Goal: Task Accomplishment & Management: Manage account settings

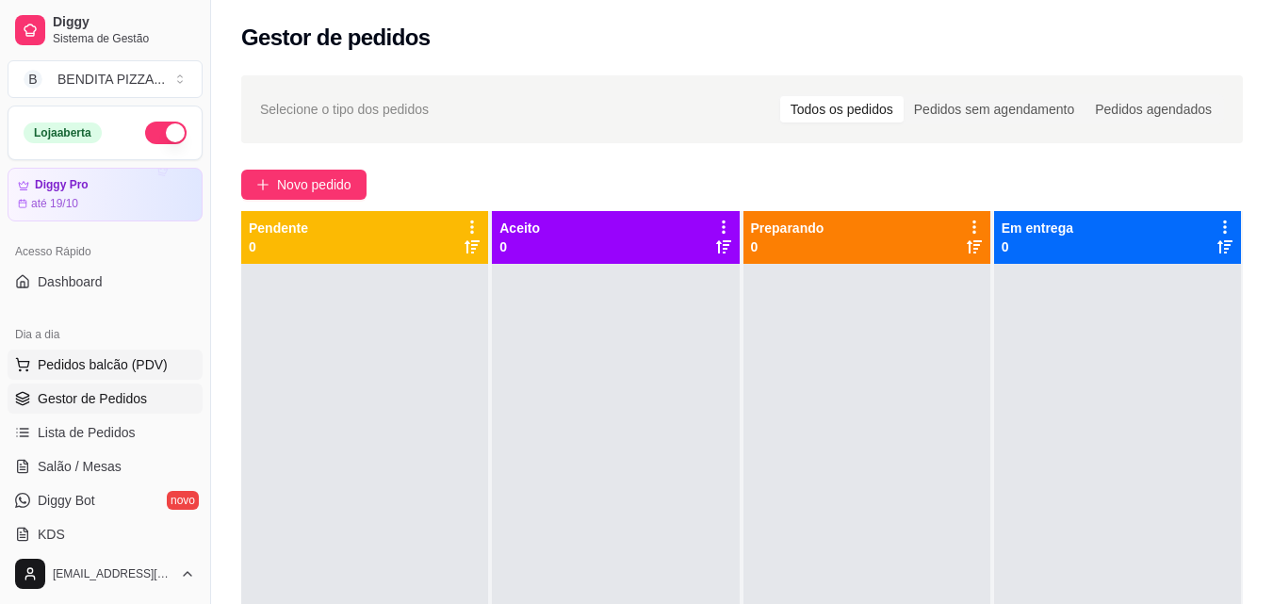
click at [113, 365] on span "Pedidos balcão (PDV)" at bounding box center [103, 364] width 130 height 19
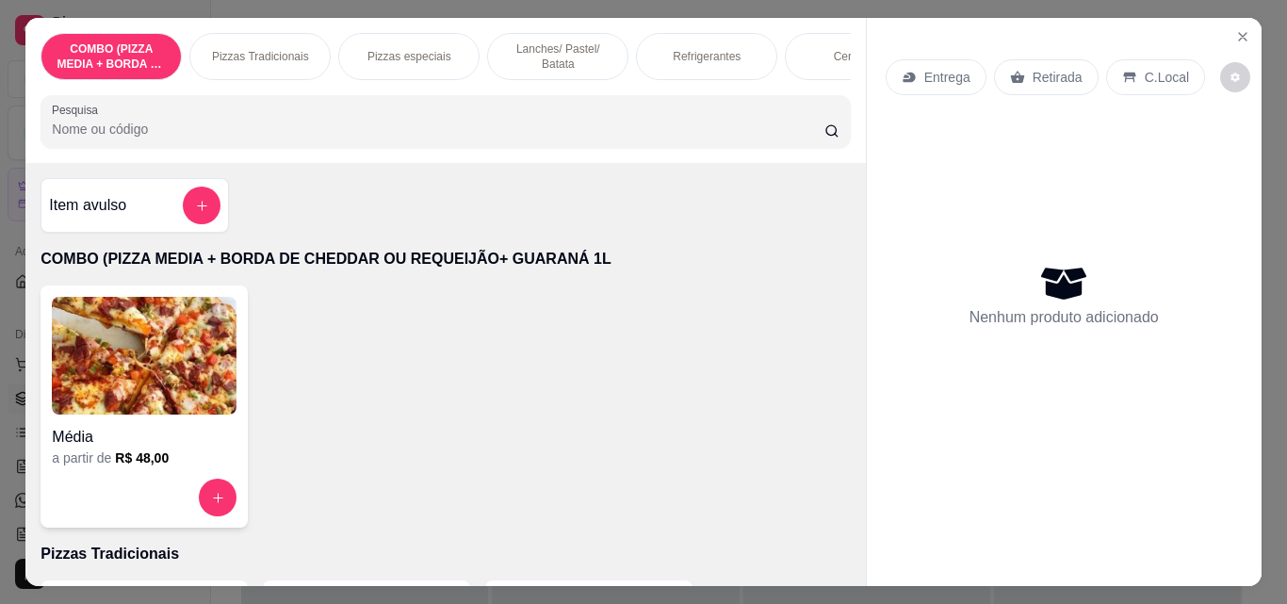
click at [268, 62] on div "Pizzas Tradicionais" at bounding box center [259, 56] width 141 height 47
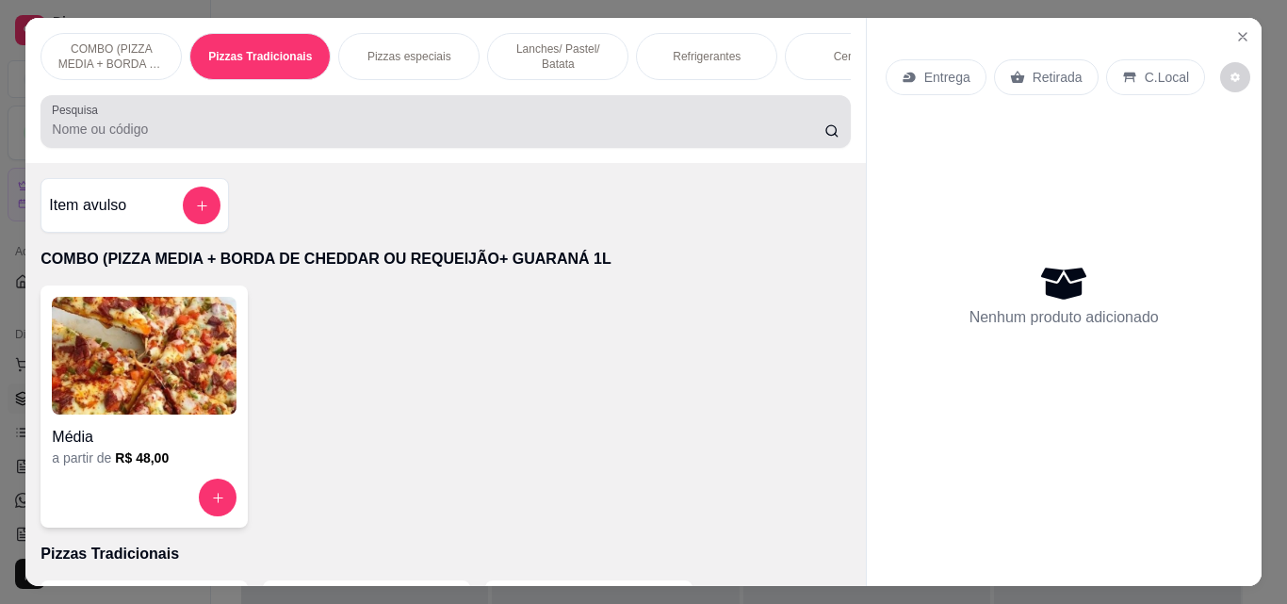
scroll to position [49, 0]
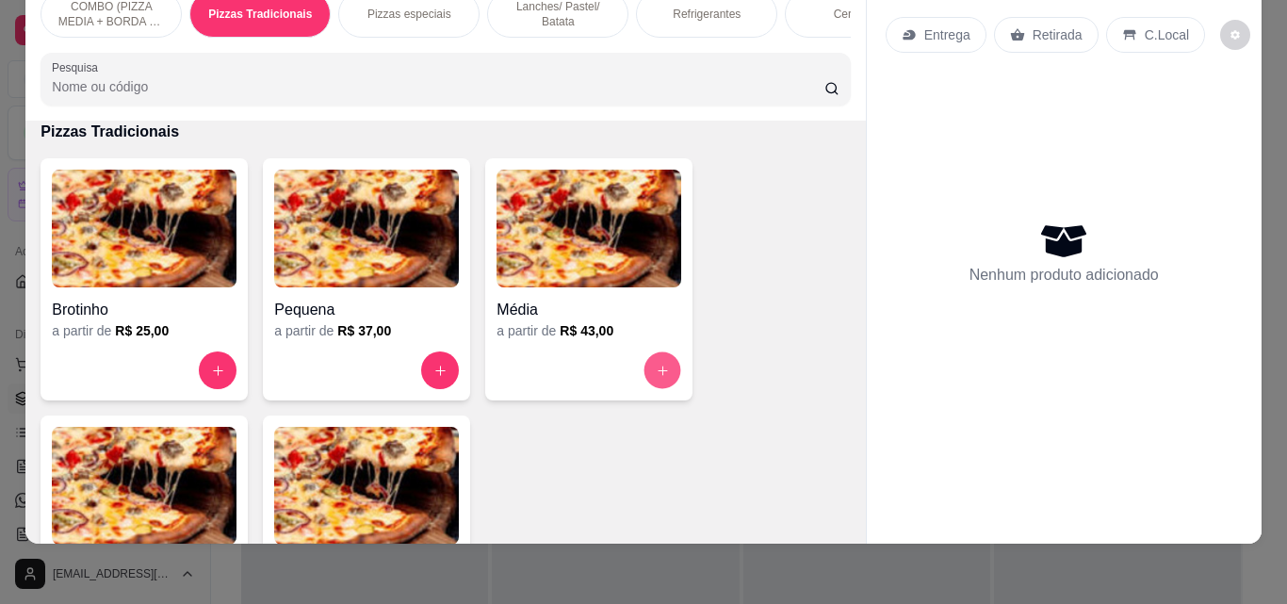
click at [656, 365] on icon "increase-product-quantity" at bounding box center [663, 371] width 14 height 14
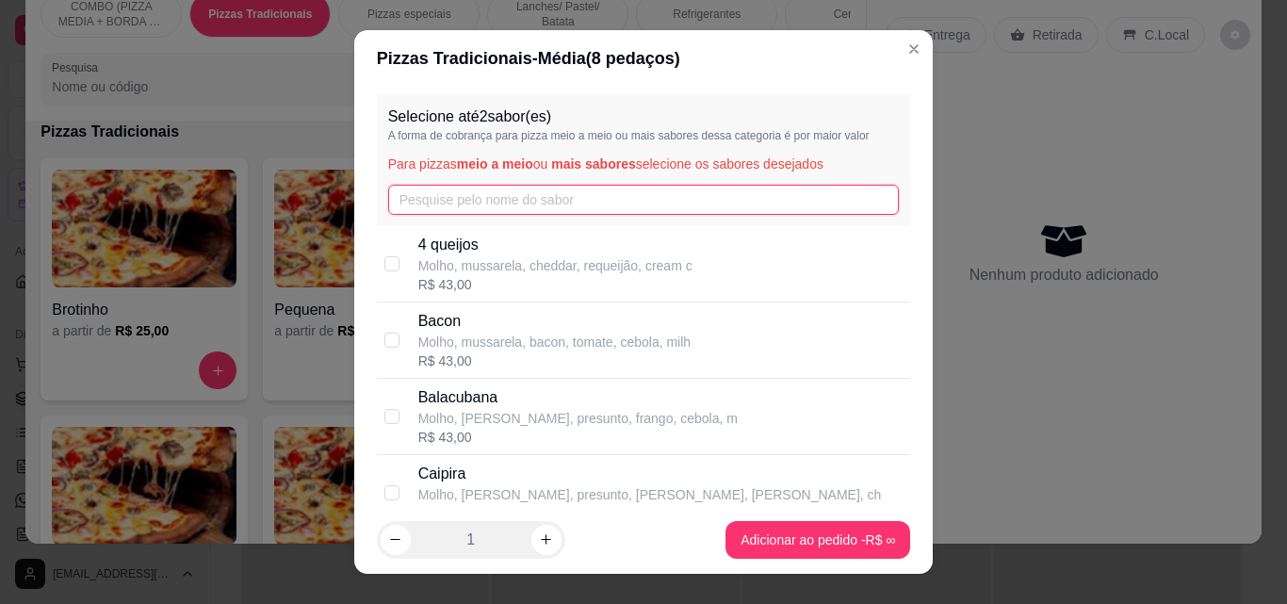
click at [565, 192] on input "text" at bounding box center [643, 200] width 511 height 30
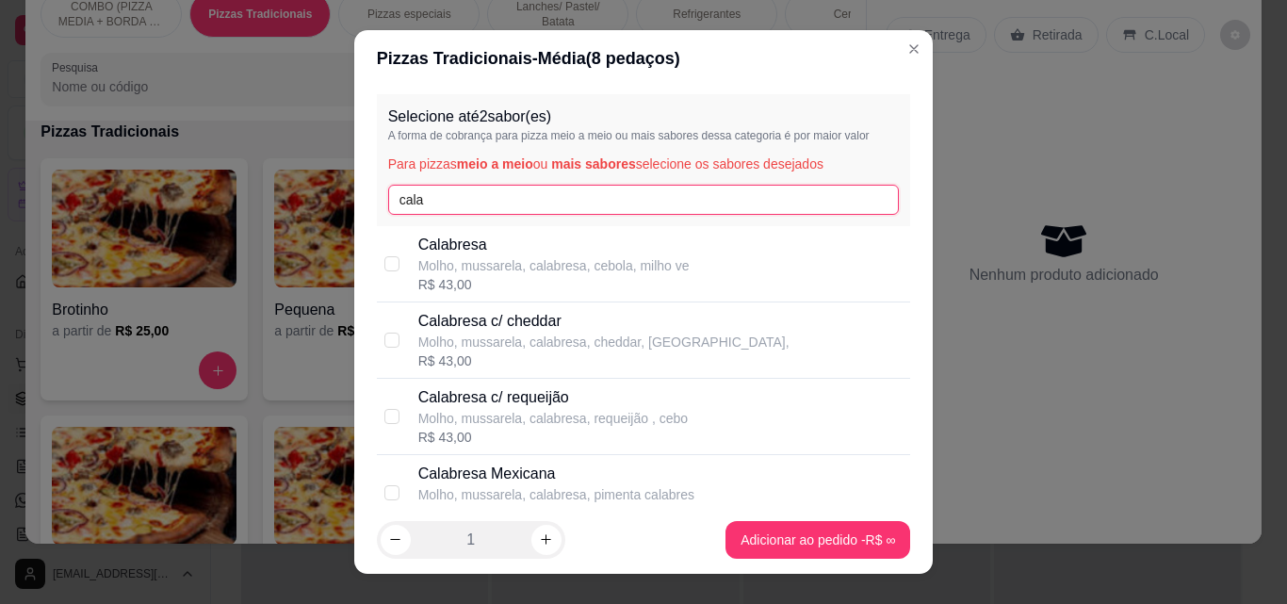
type input "cala"
drag, startPoint x: 544, startPoint y: 256, endPoint x: 532, endPoint y: 259, distance: 11.7
click at [532, 259] on p "Molho, mussarela, calabresa, cebola, milho ve" at bounding box center [553, 265] width 271 height 19
checkbox input "true"
click at [479, 191] on input "cala" at bounding box center [643, 200] width 511 height 30
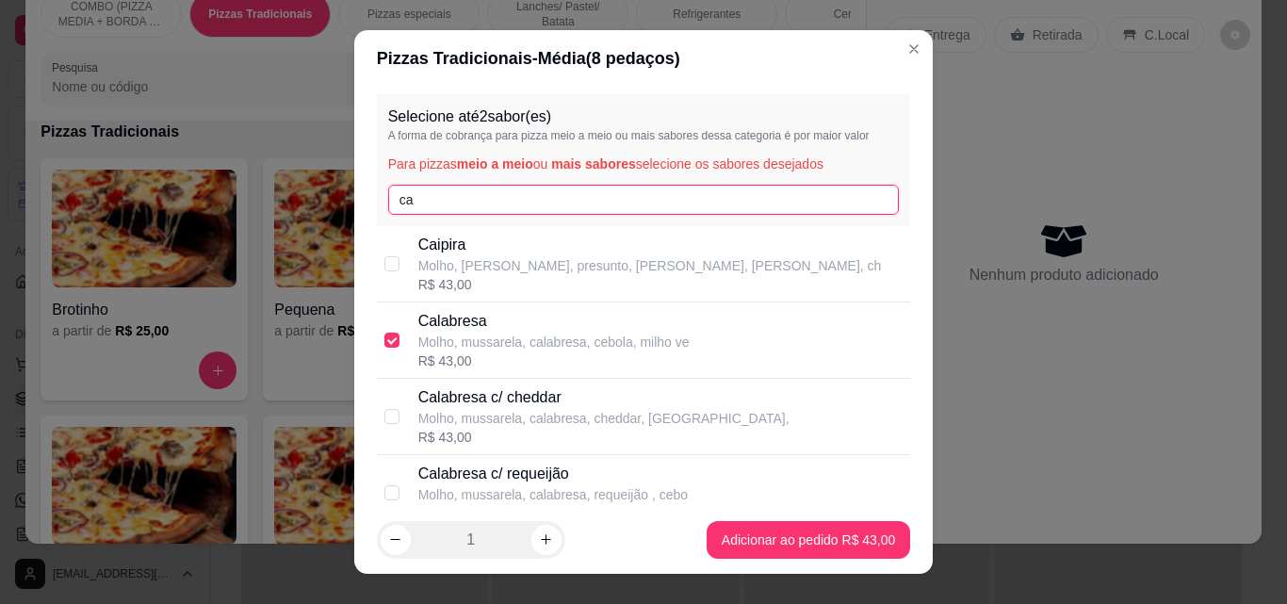
type input "c"
type input "frang"
click at [473, 296] on div "[PERSON_NAME], [PERSON_NAME], frango, milho verde, azeito R$ 43,00" at bounding box center [644, 264] width 534 height 76
checkbox input "true"
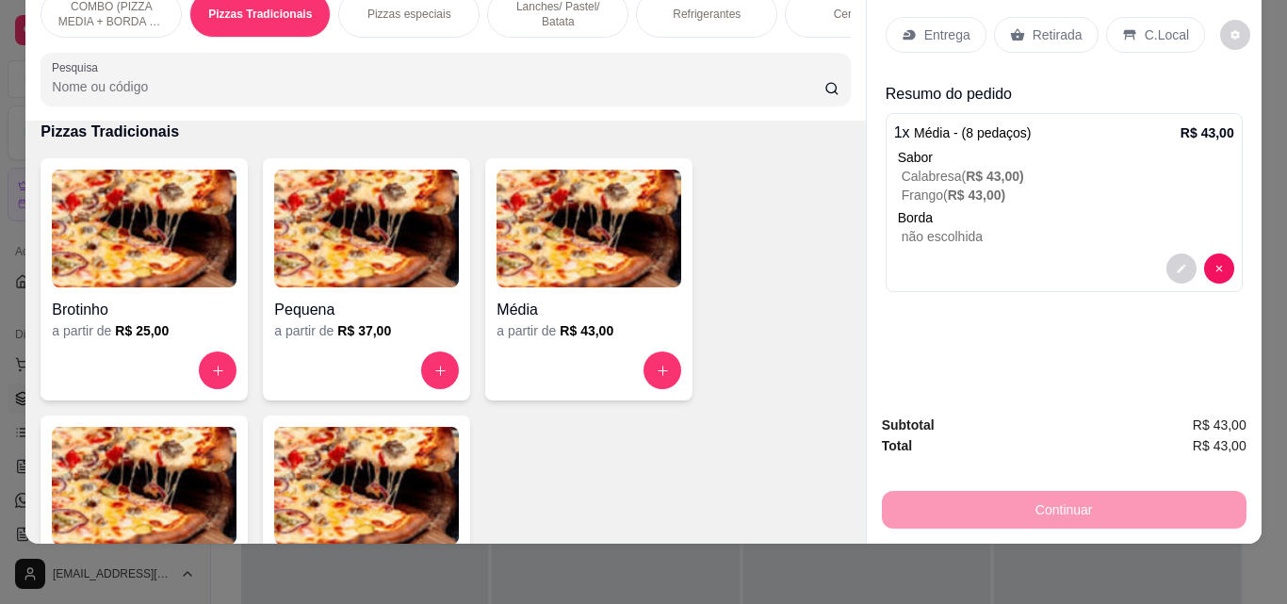
click at [935, 32] on div "Entrega" at bounding box center [935, 35] width 101 height 36
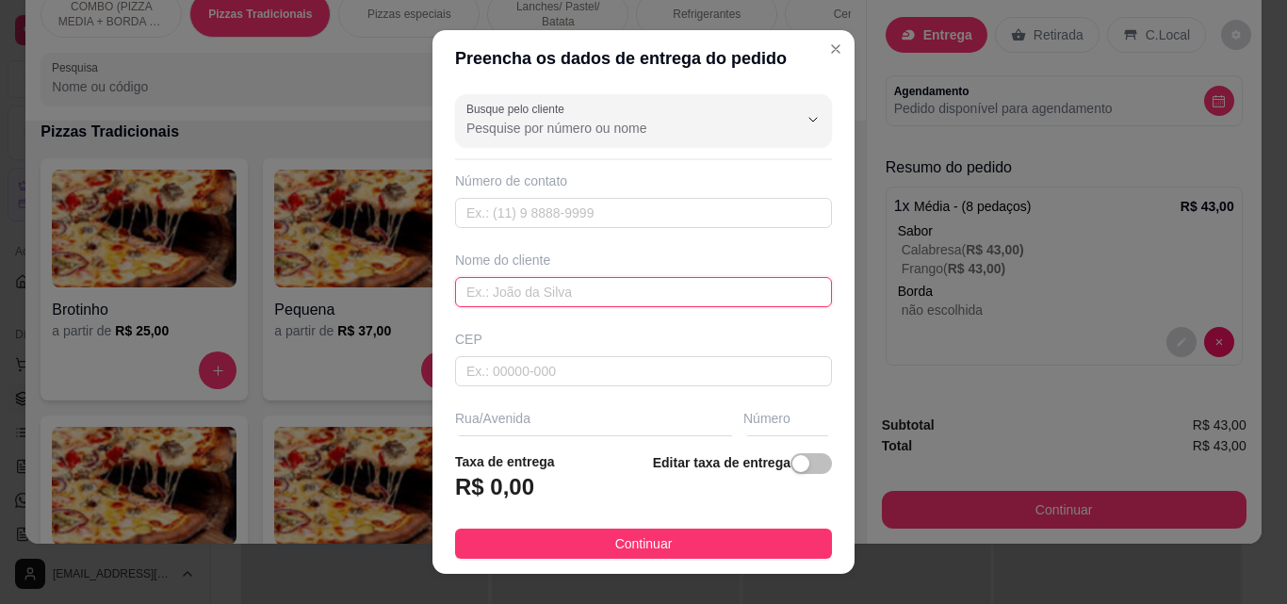
click at [662, 300] on input "text" at bounding box center [643, 292] width 377 height 30
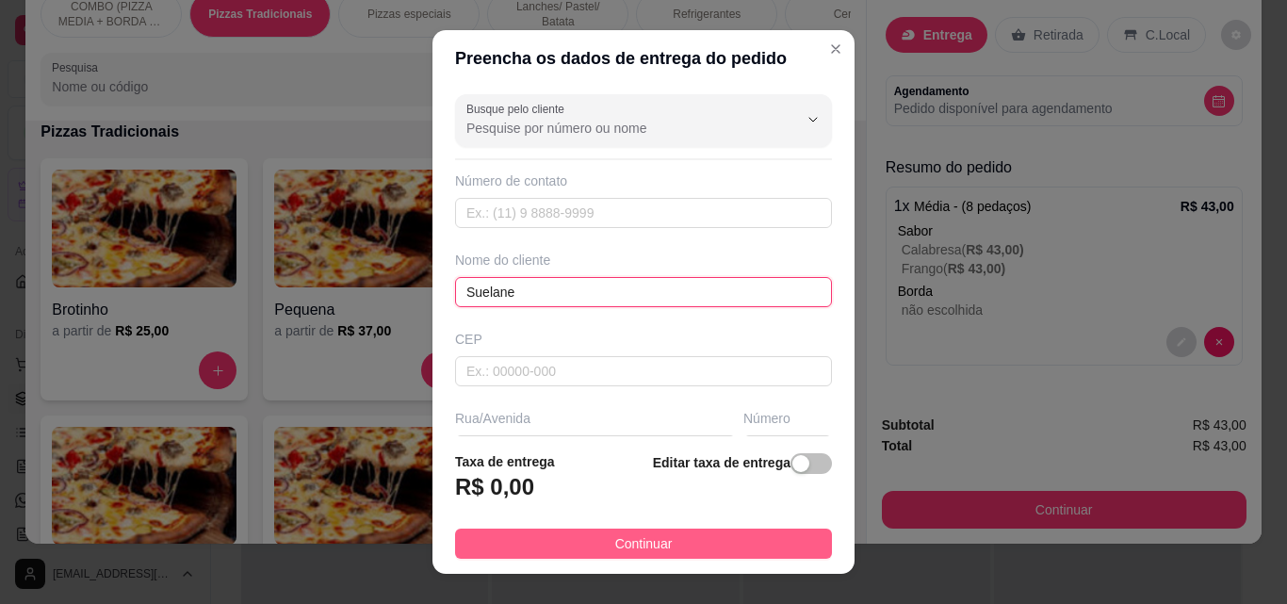
type input "Suelane"
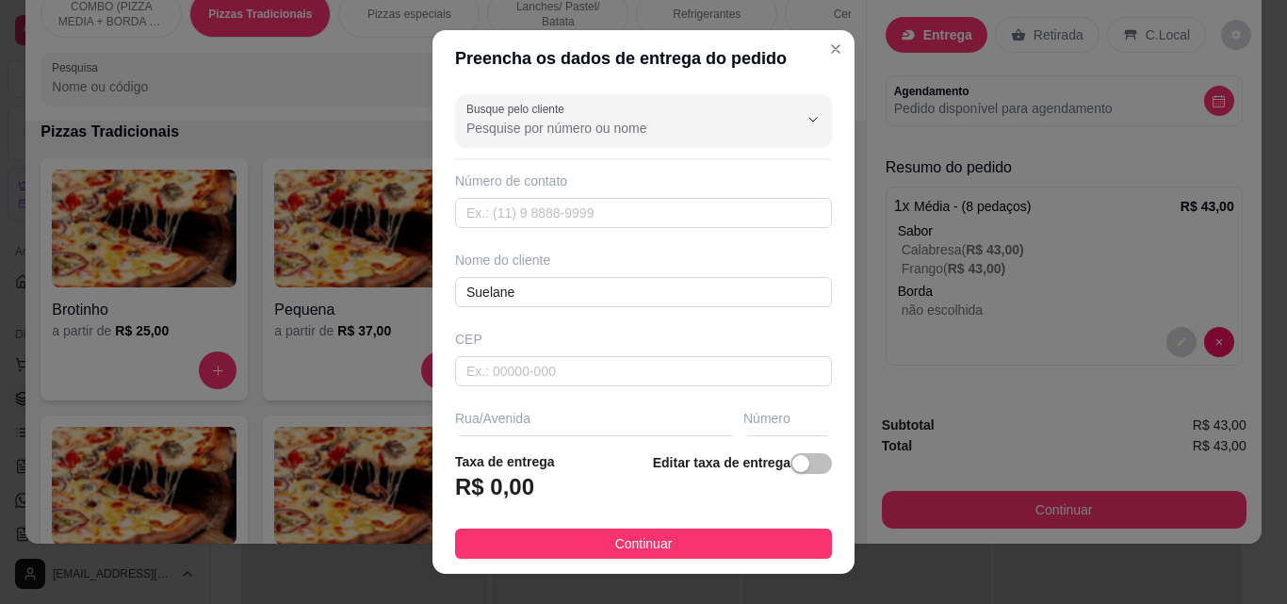
drag, startPoint x: 738, startPoint y: 550, endPoint x: 923, endPoint y: 496, distance: 193.2
click at [737, 549] on button "Continuar" at bounding box center [643, 543] width 377 height 30
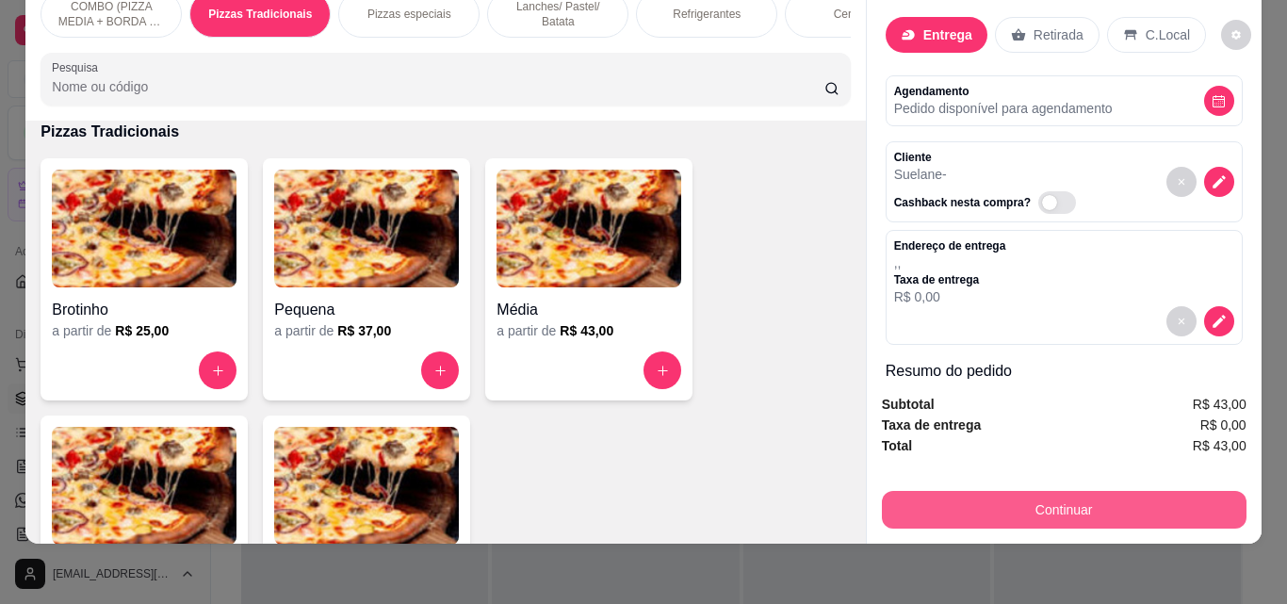
click at [949, 499] on button "Continuar" at bounding box center [1064, 510] width 365 height 38
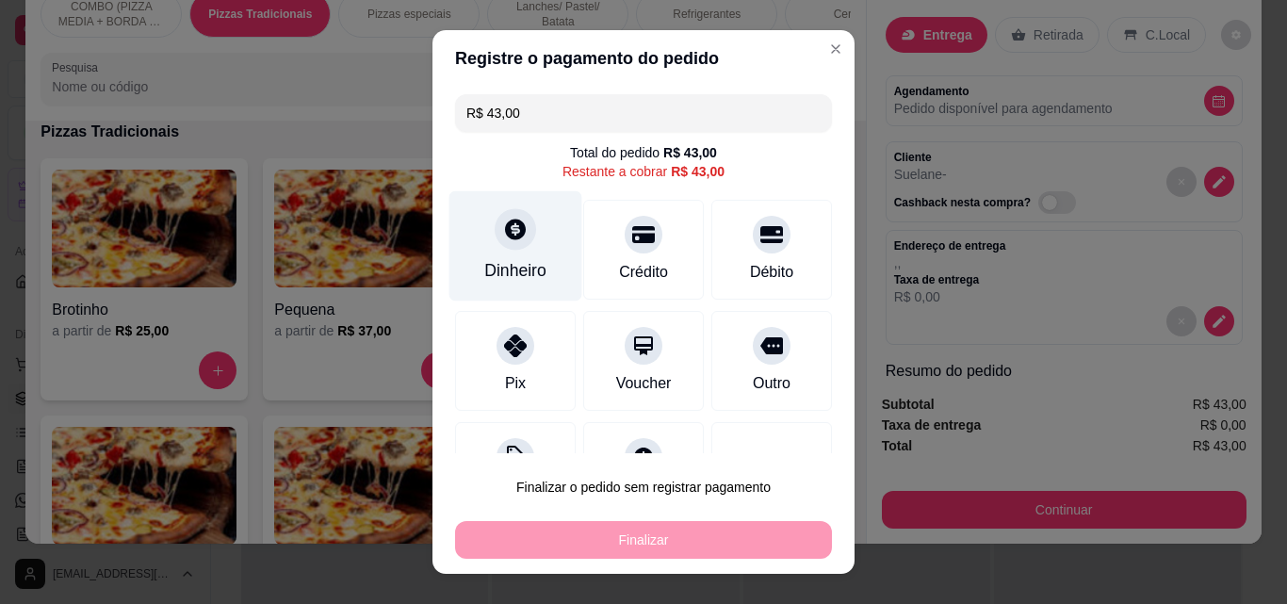
click at [521, 238] on div at bounding box center [515, 228] width 41 height 41
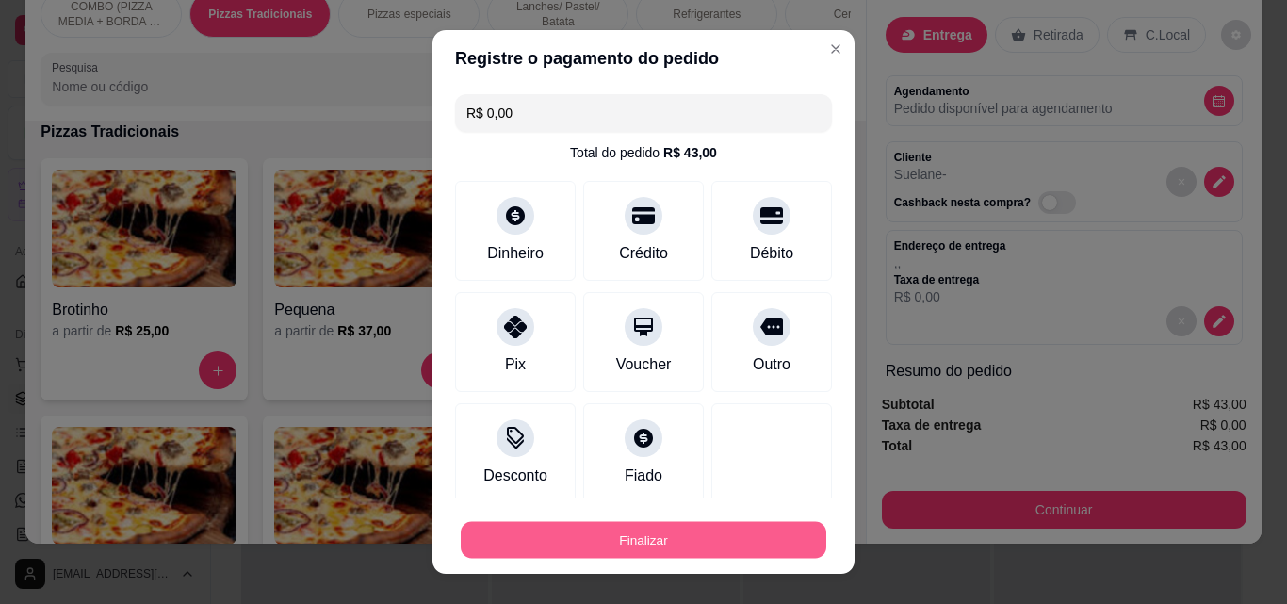
click at [771, 537] on button "Finalizar" at bounding box center [643, 540] width 365 height 37
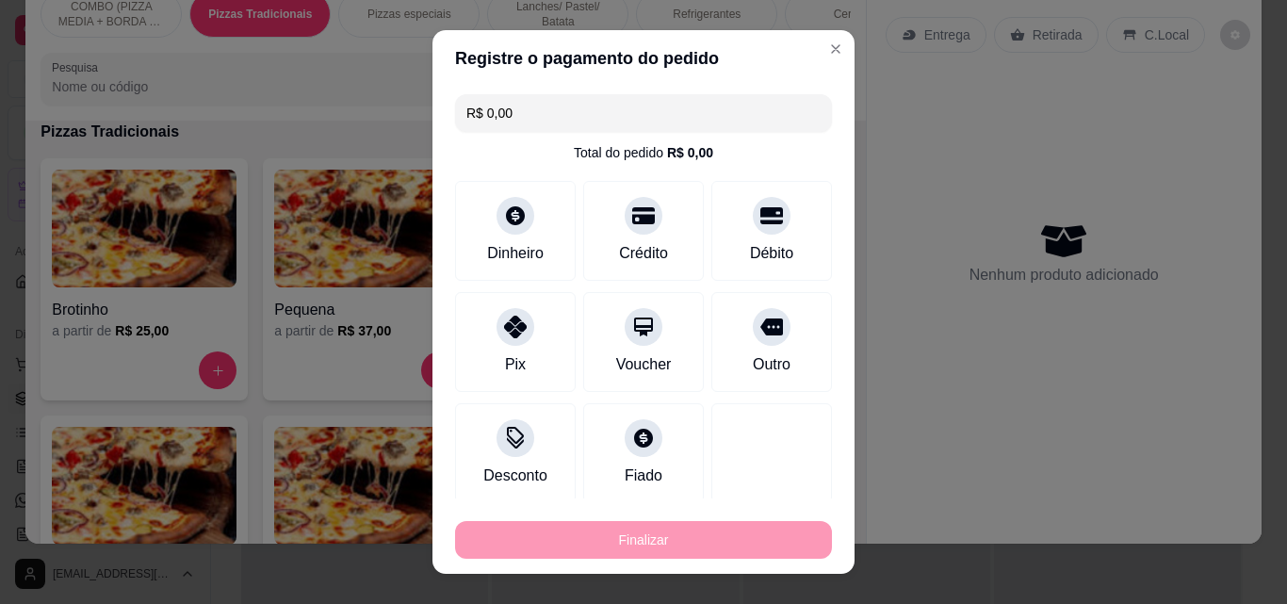
type input "-R$ 43,00"
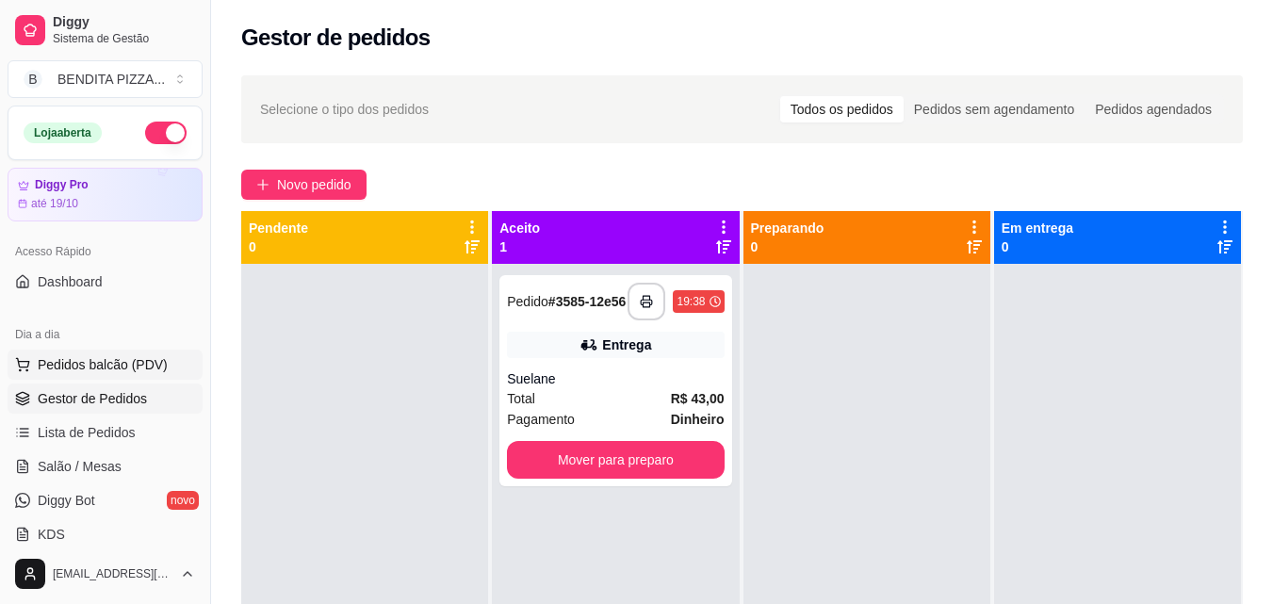
click at [105, 367] on span "Pedidos balcão (PDV)" at bounding box center [103, 364] width 130 height 19
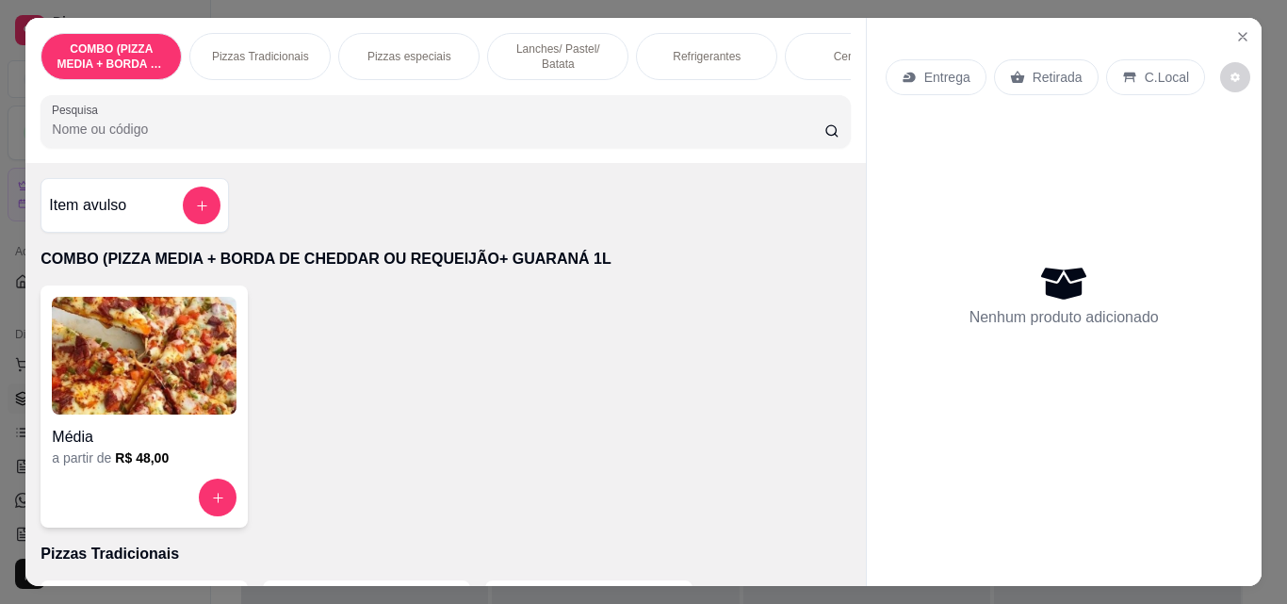
click at [288, 55] on p "Pizzas Tradicionais" at bounding box center [260, 56] width 97 height 15
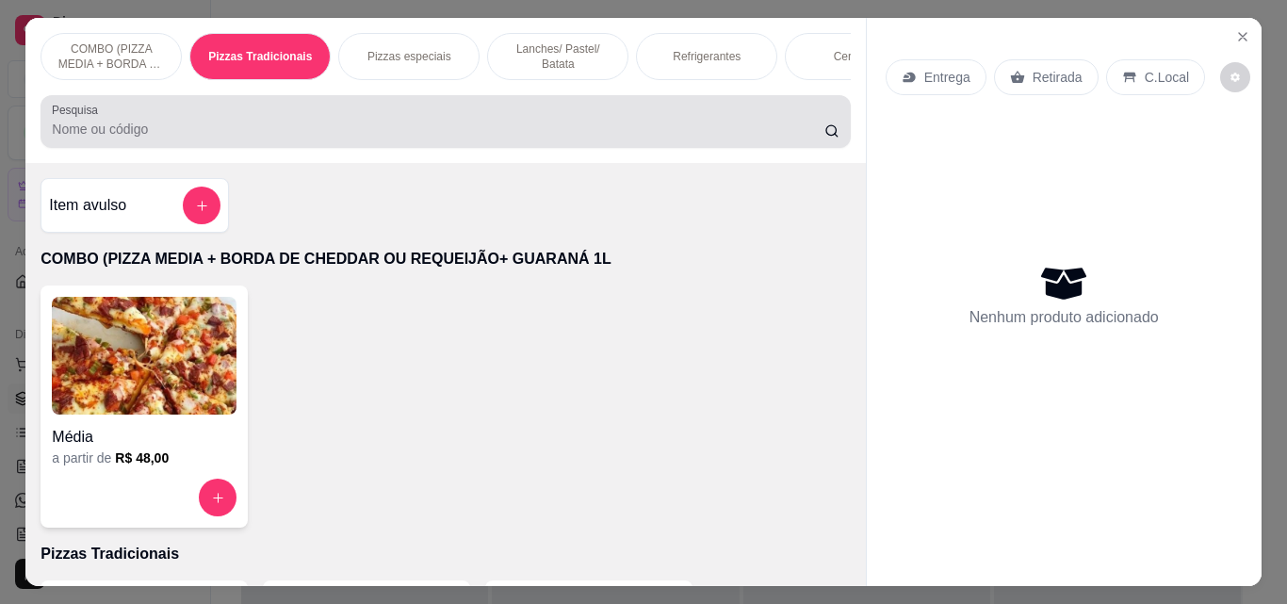
scroll to position [49, 0]
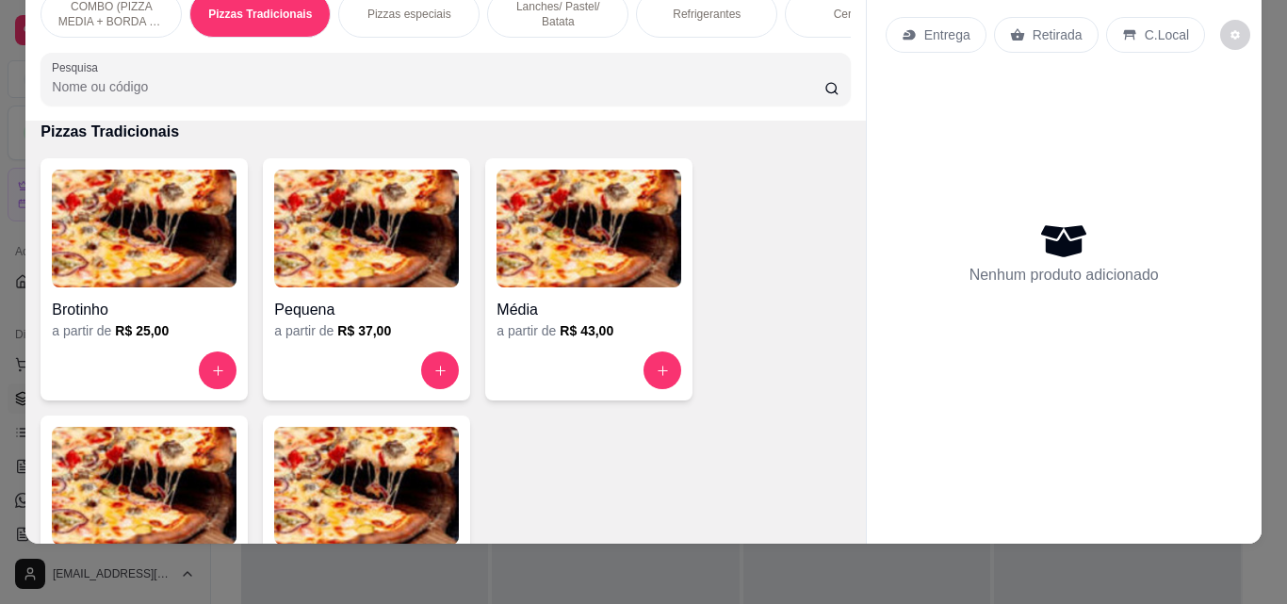
click at [580, 20] on div "Lanches/ Pastel/ Batata" at bounding box center [557, 14] width 141 height 47
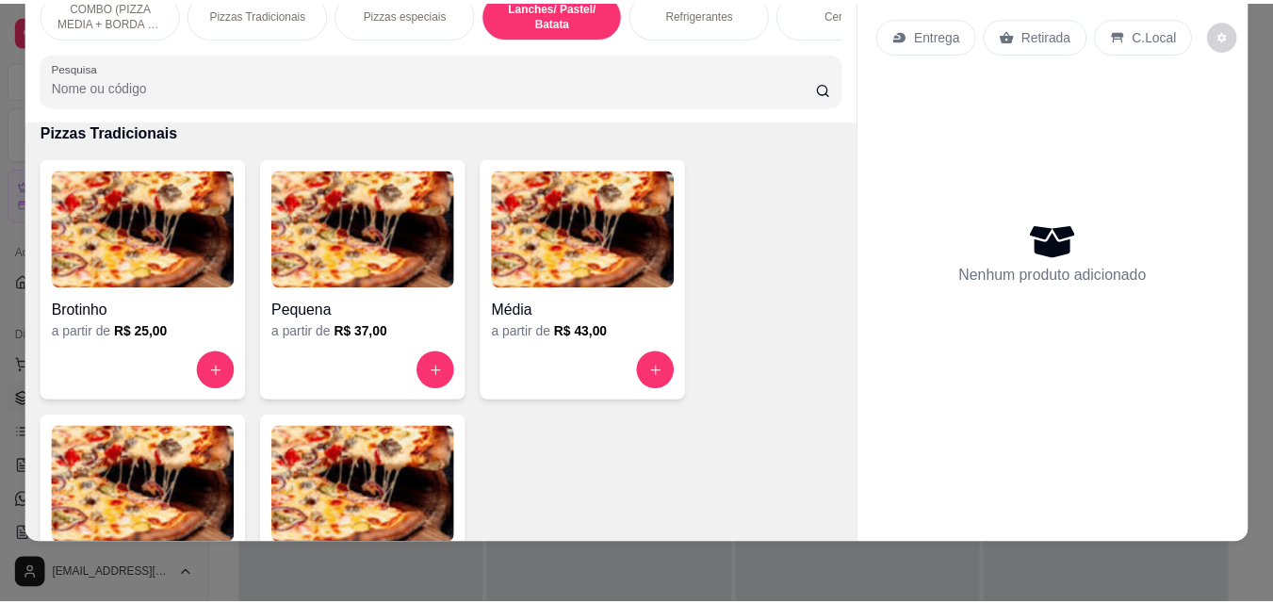
scroll to position [1484, 0]
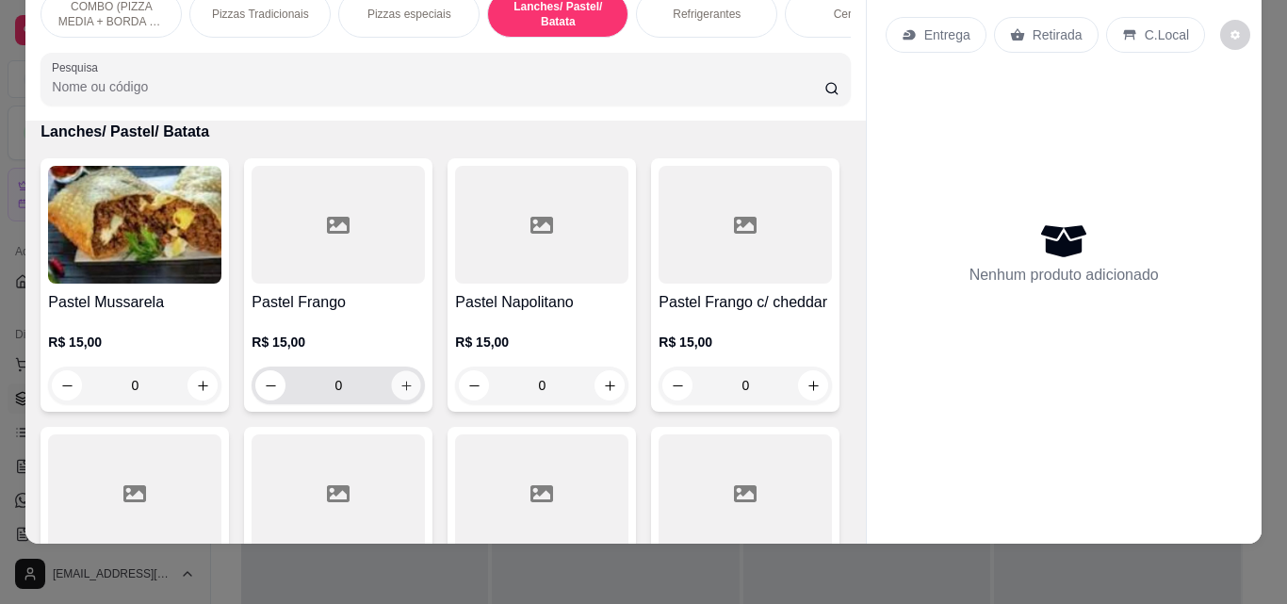
click at [405, 378] on button "increase-product-quantity" at bounding box center [406, 385] width 29 height 29
type input "1"
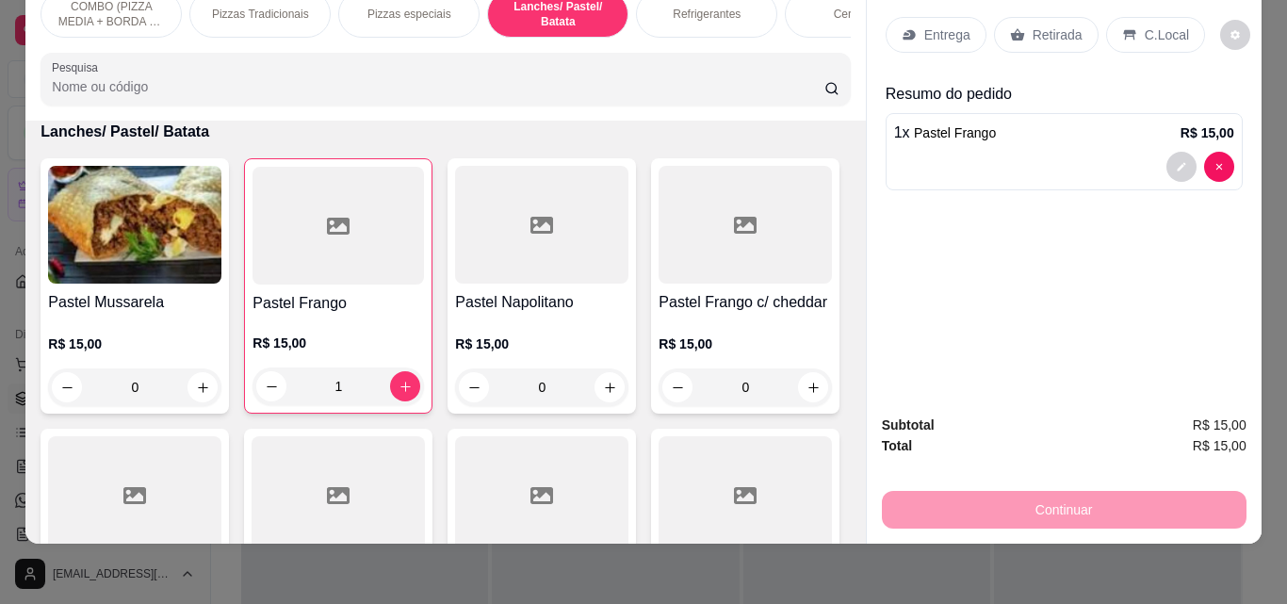
click at [954, 25] on p "Entrega" at bounding box center [947, 34] width 46 height 19
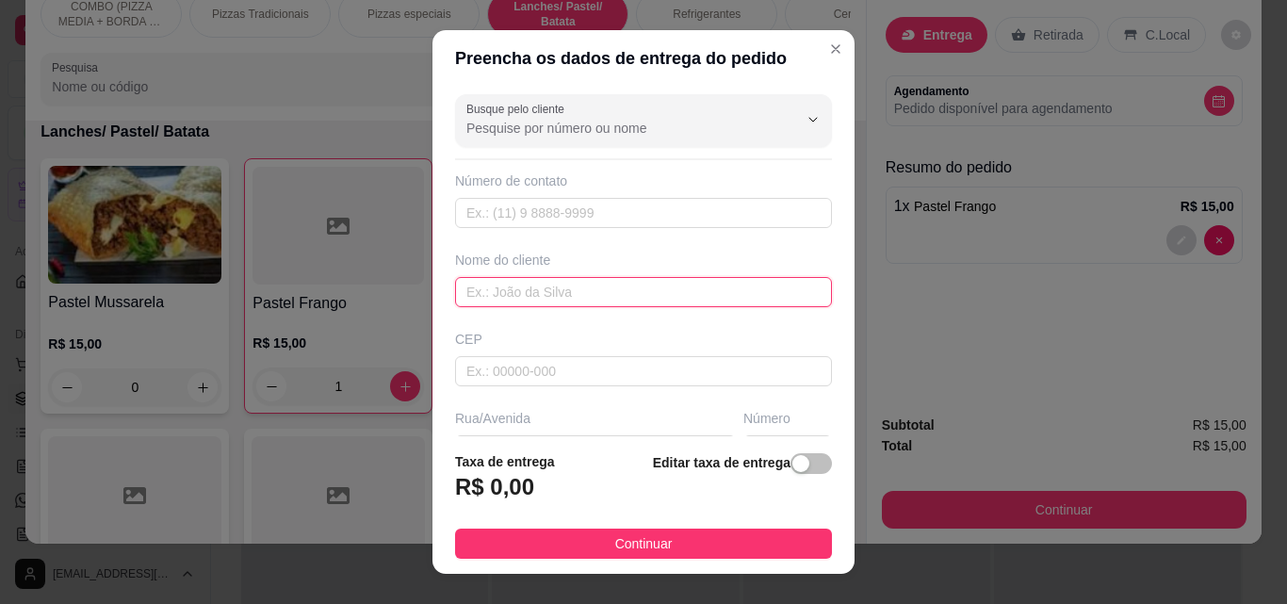
click at [719, 290] on input "text" at bounding box center [643, 292] width 377 height 30
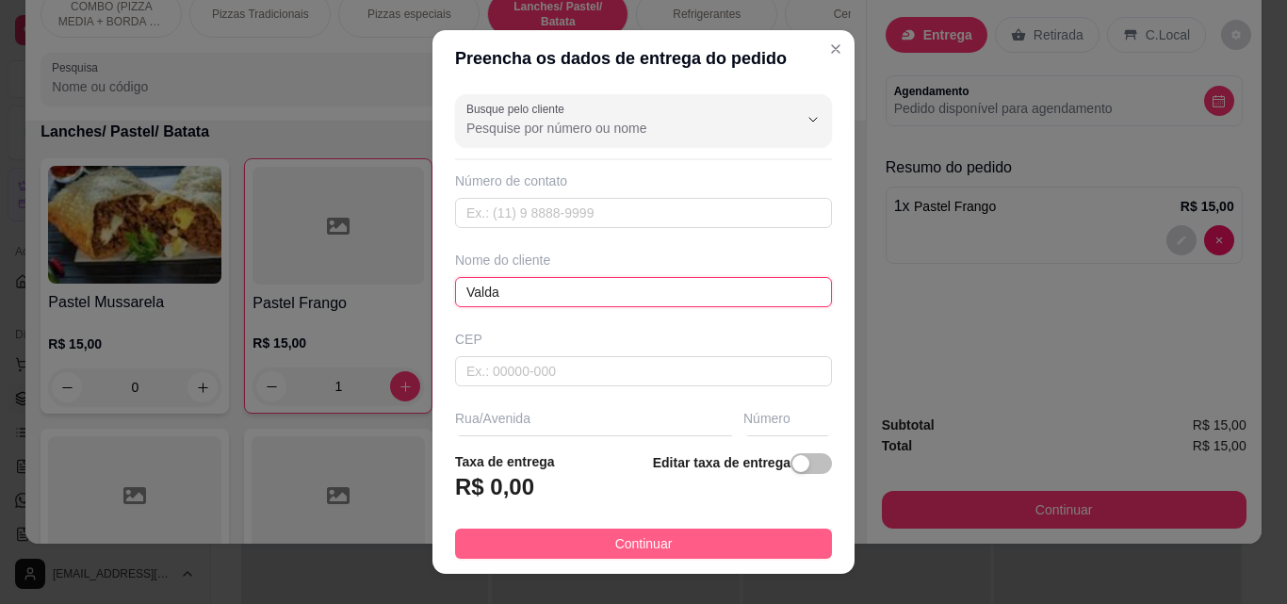
type input "Valda"
click at [771, 544] on button "Continuar" at bounding box center [643, 543] width 377 height 30
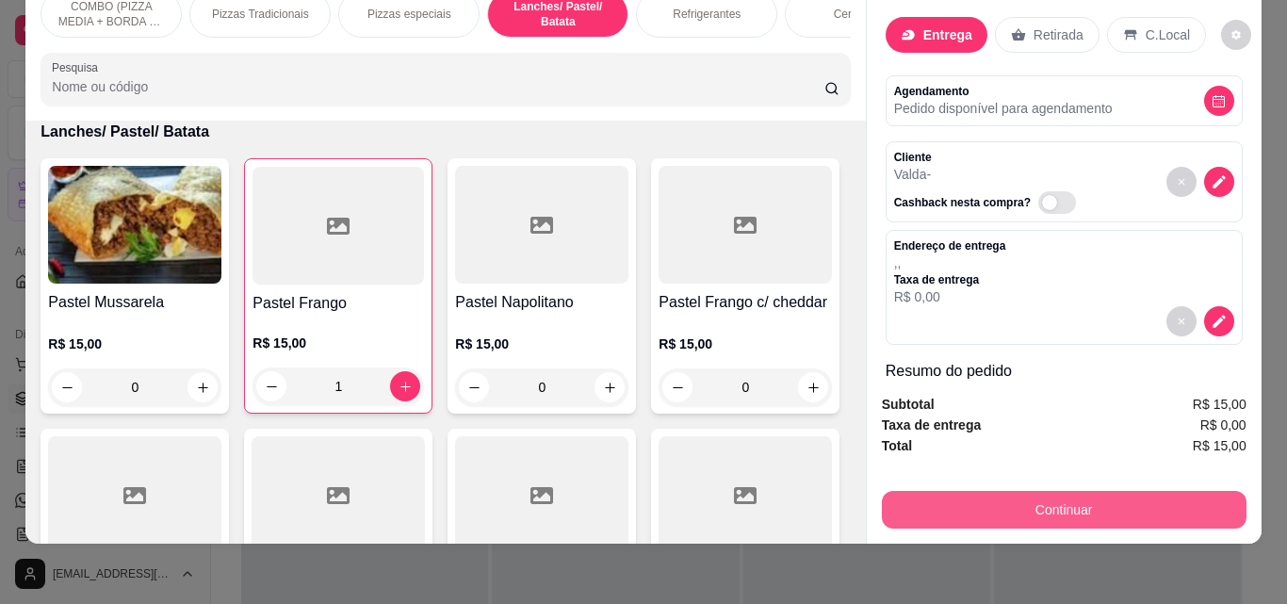
click at [931, 491] on button "Continuar" at bounding box center [1064, 510] width 365 height 38
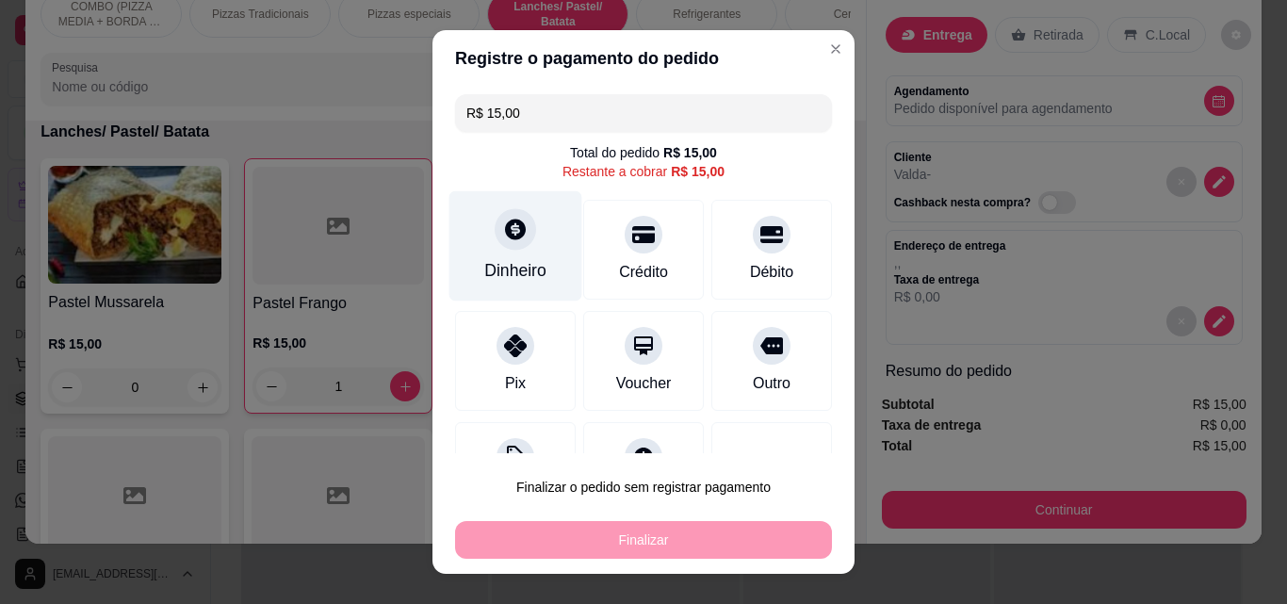
click at [495, 228] on div at bounding box center [515, 228] width 41 height 41
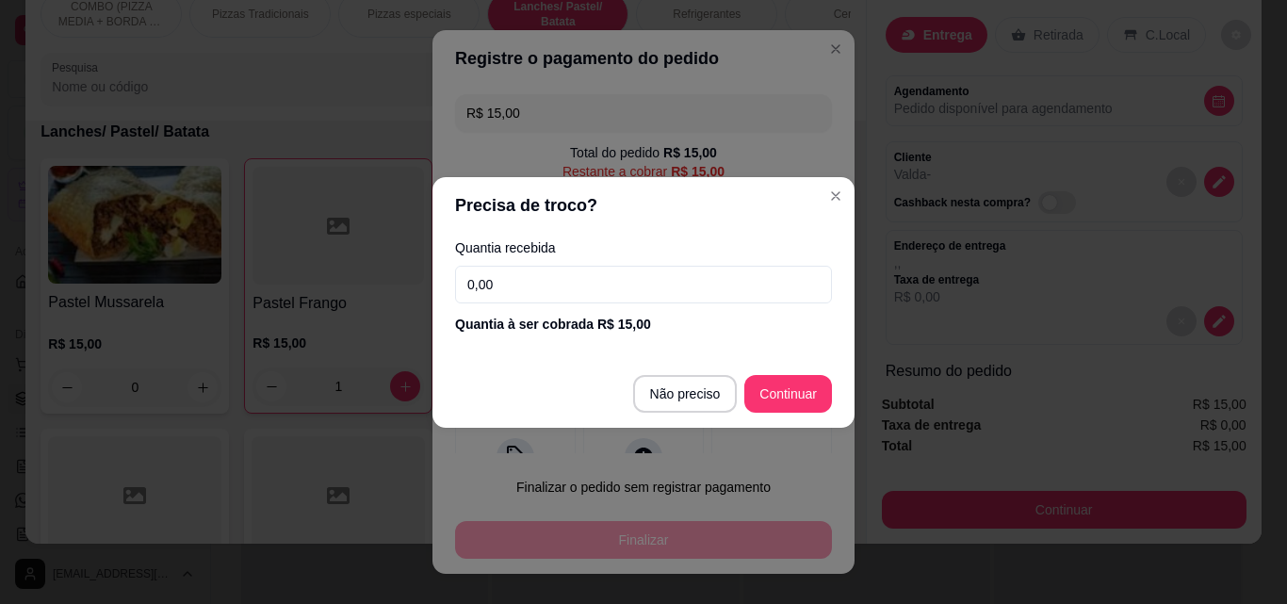
click at [550, 271] on input "0,00" at bounding box center [643, 285] width 377 height 38
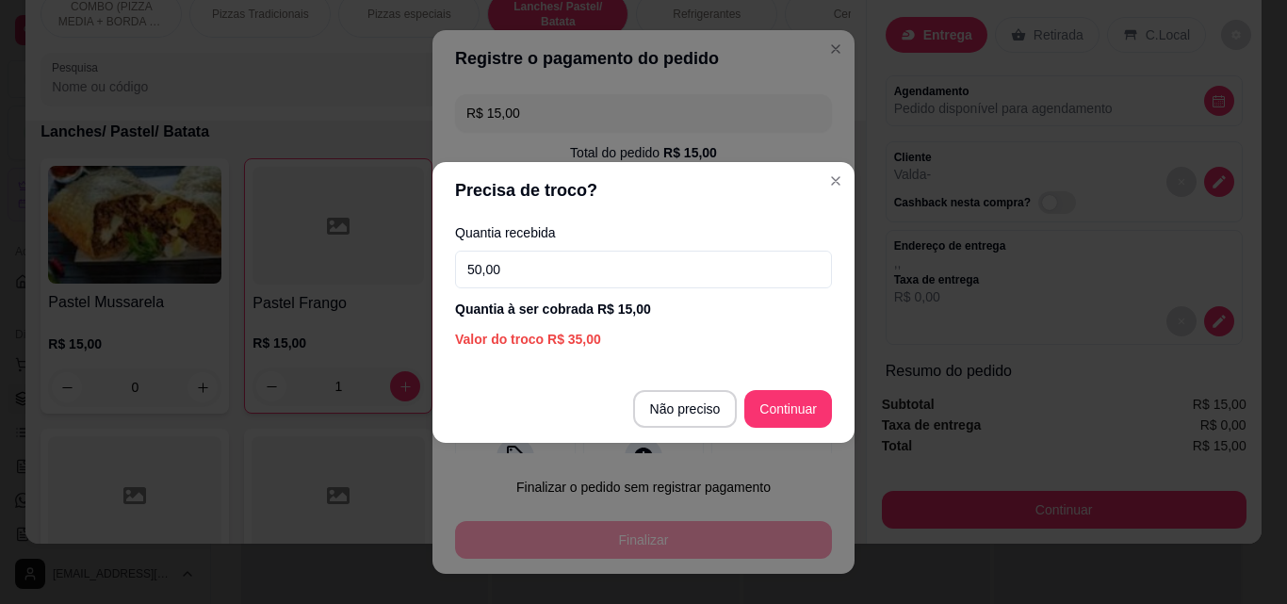
type input "50,00"
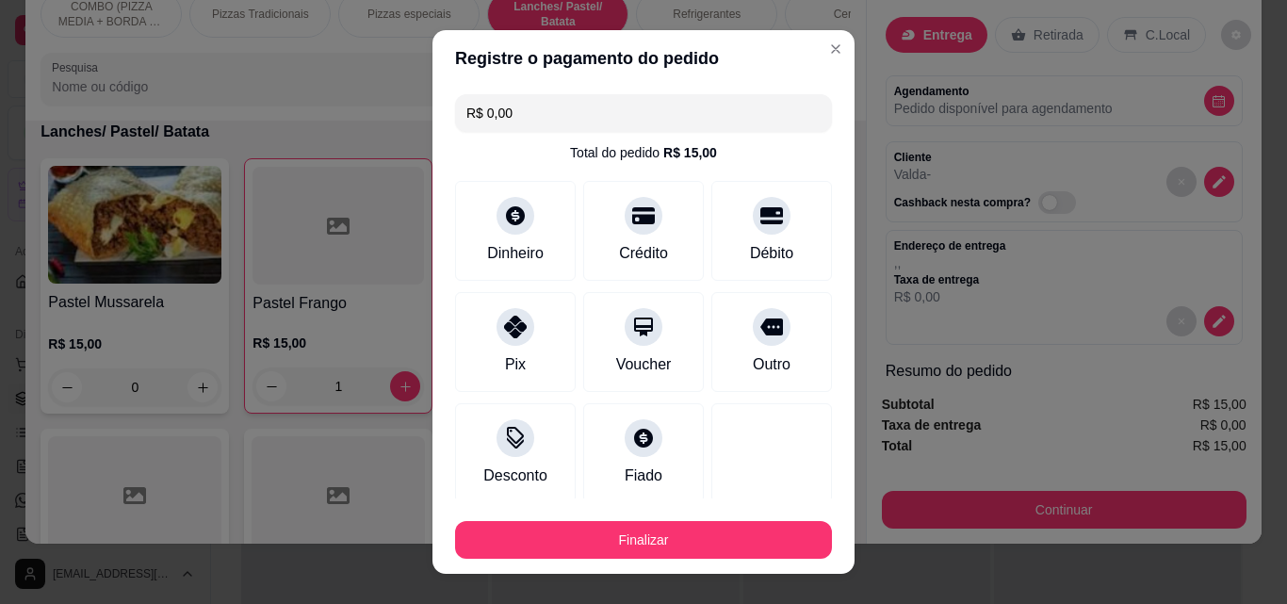
type input "R$ 0,00"
click at [724, 562] on footer "Finalizar" at bounding box center [643, 535] width 422 height 75
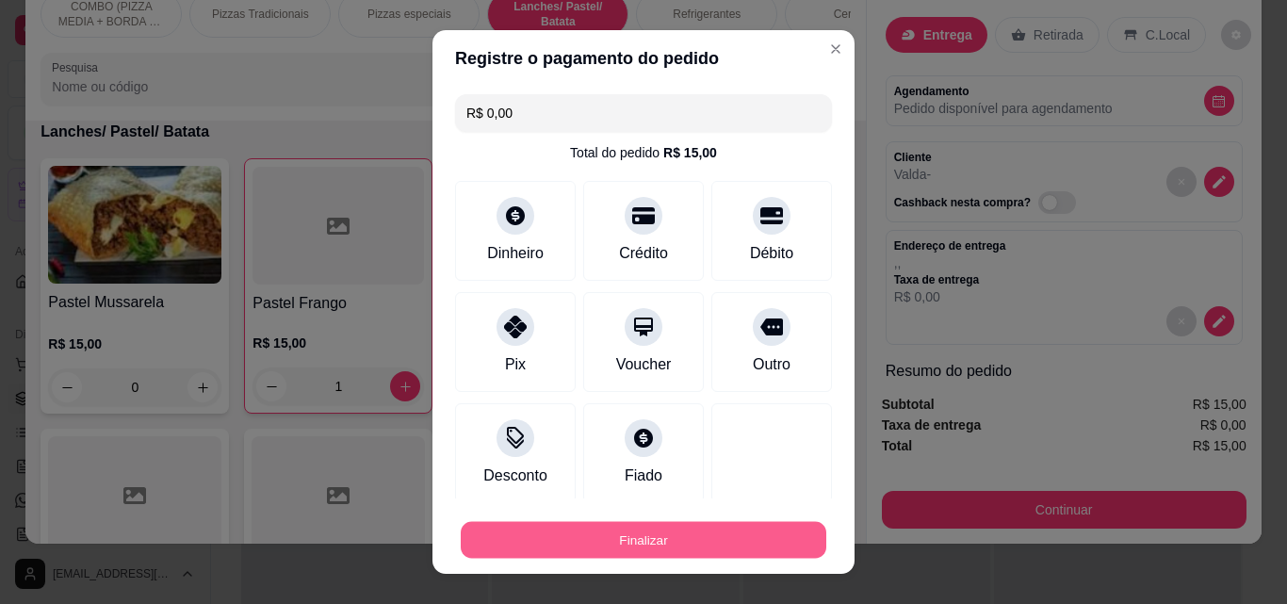
click at [722, 525] on button "Finalizar" at bounding box center [643, 540] width 365 height 37
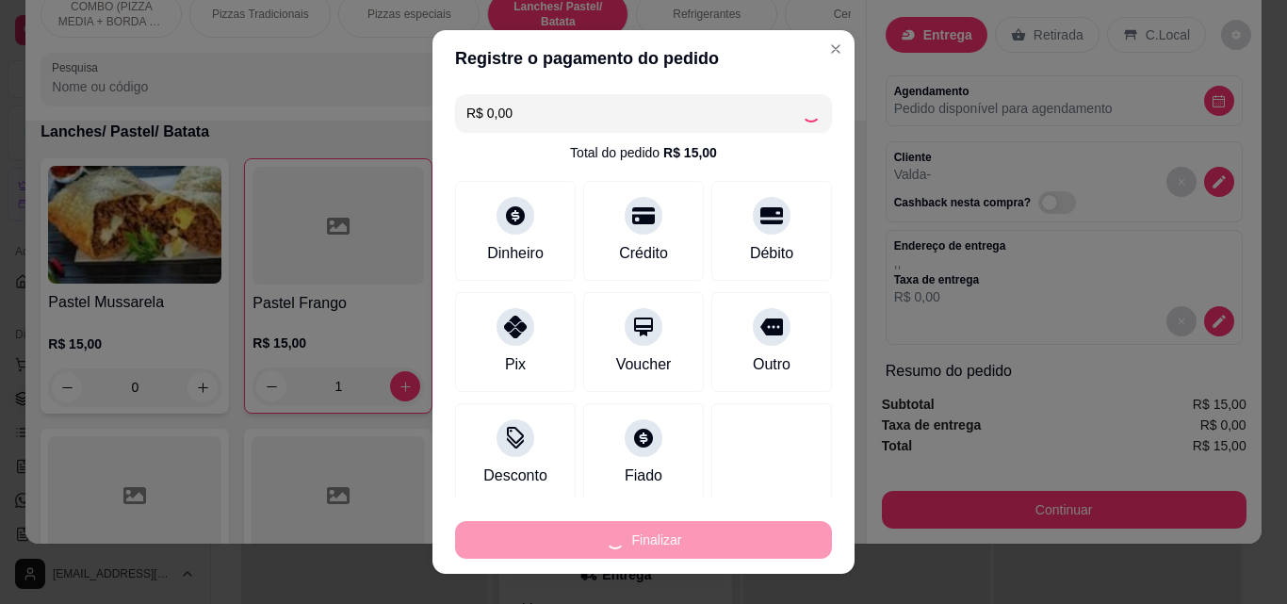
type input "0"
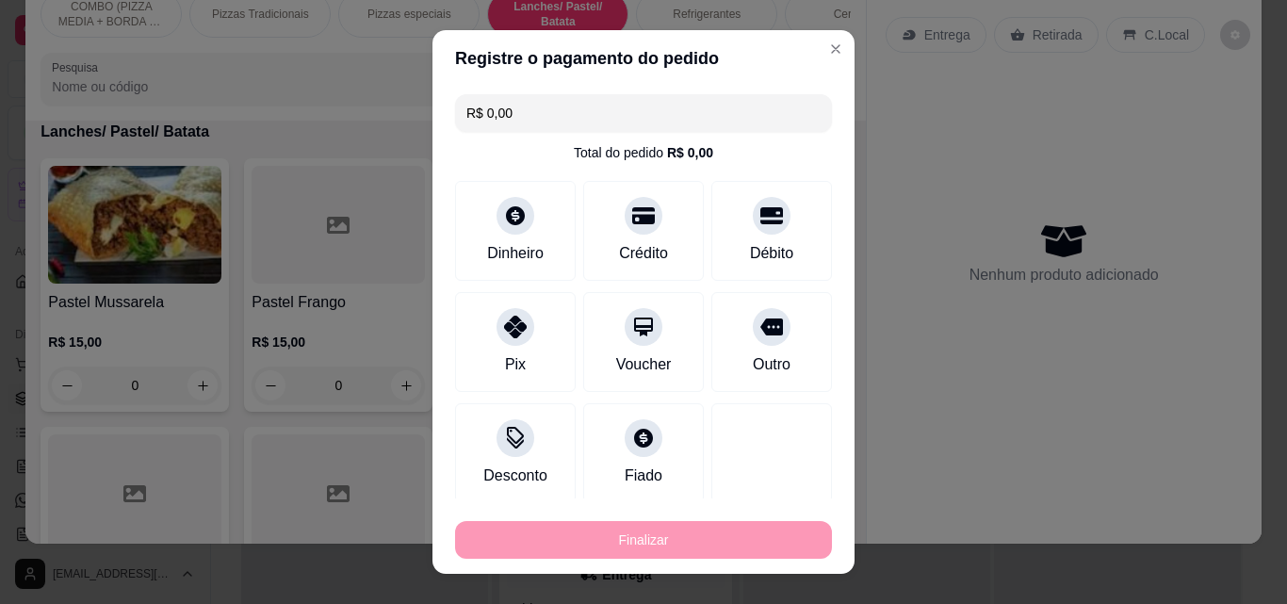
type input "-R$ 15,00"
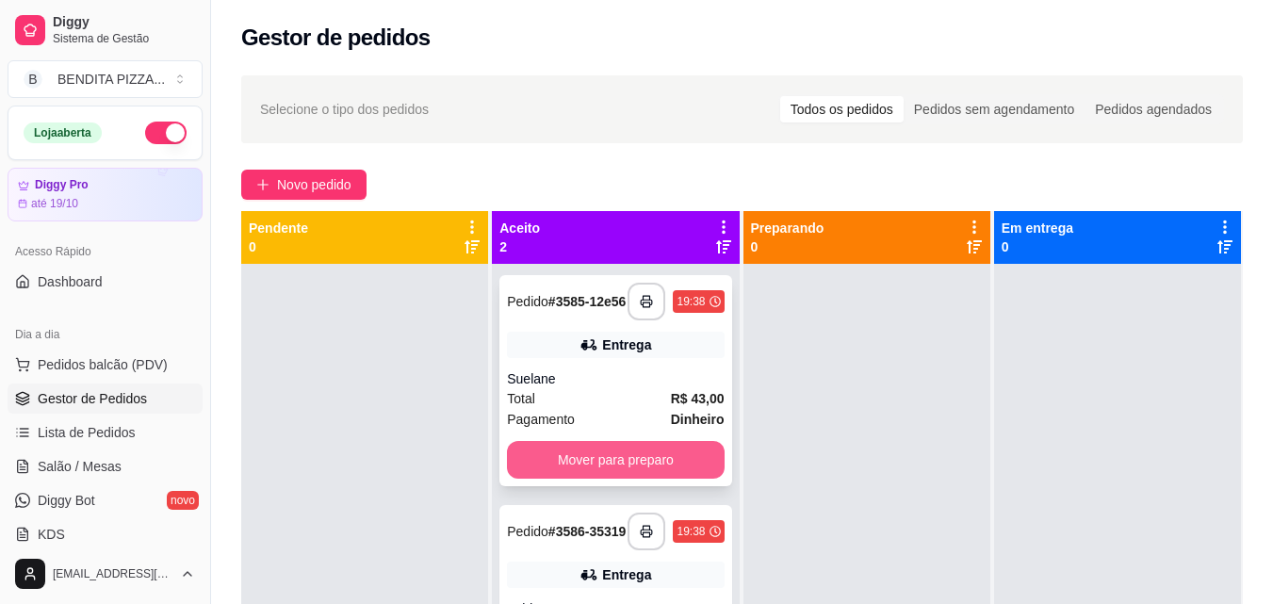
click at [679, 462] on button "Mover para preparo" at bounding box center [615, 460] width 217 height 38
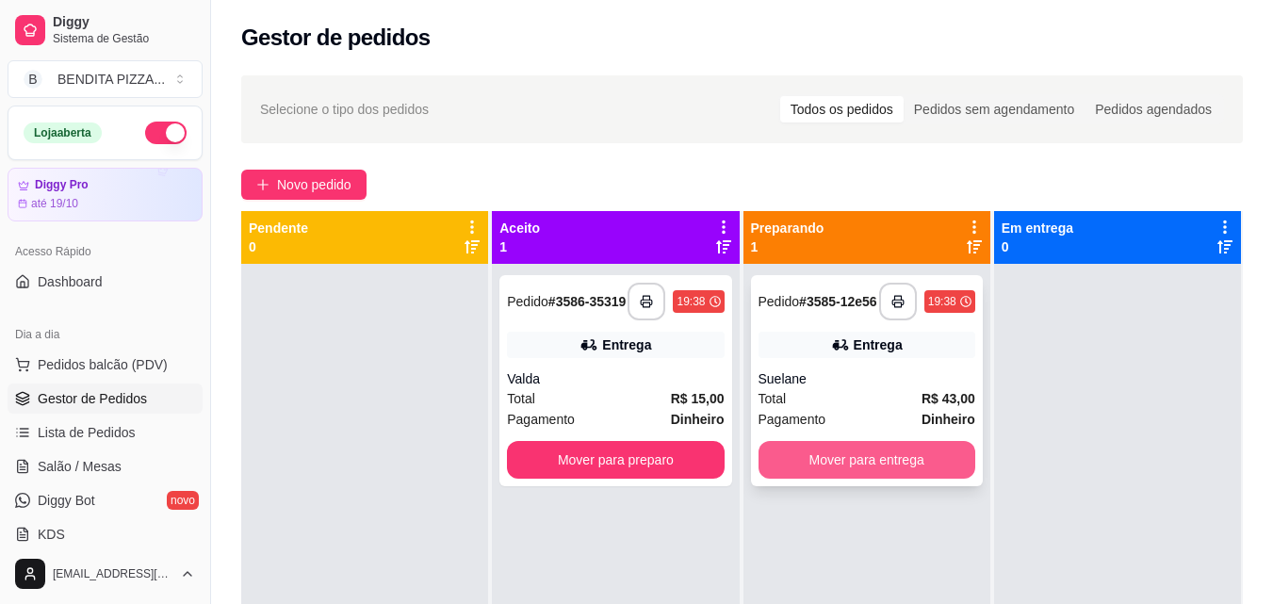
click at [796, 453] on button "Mover para entrega" at bounding box center [866, 460] width 217 height 38
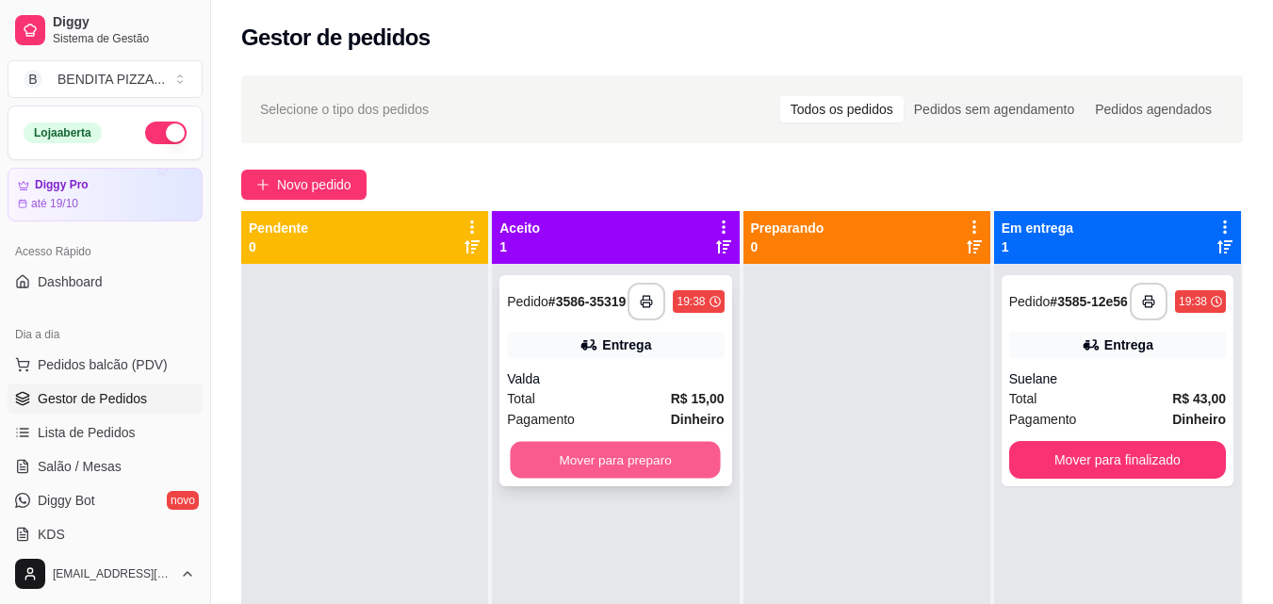
click at [667, 479] on button "Mover para preparo" at bounding box center [616, 460] width 210 height 37
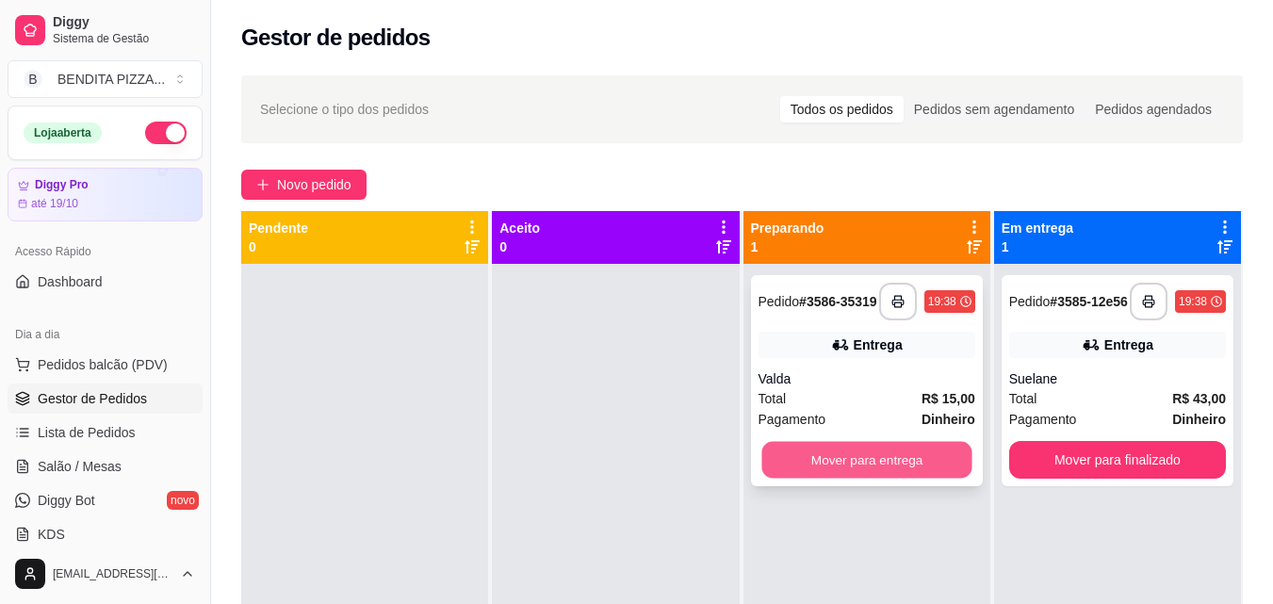
click at [839, 462] on button "Mover para entrega" at bounding box center [866, 460] width 210 height 37
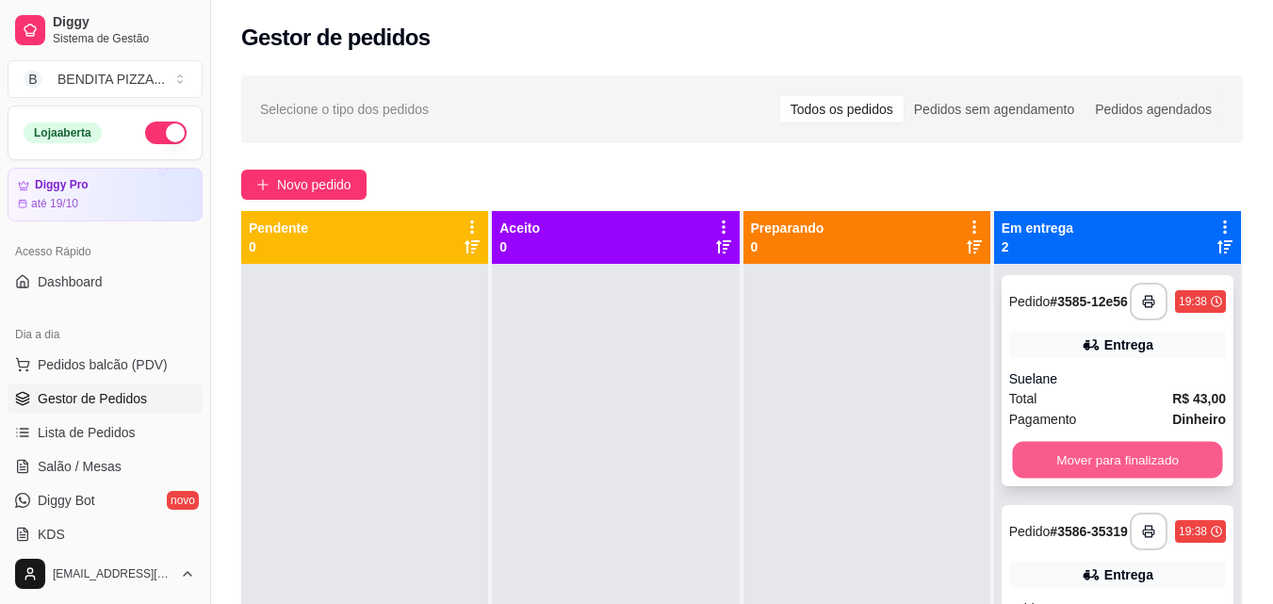
click at [1048, 451] on button "Mover para finalizado" at bounding box center [1117, 460] width 210 height 37
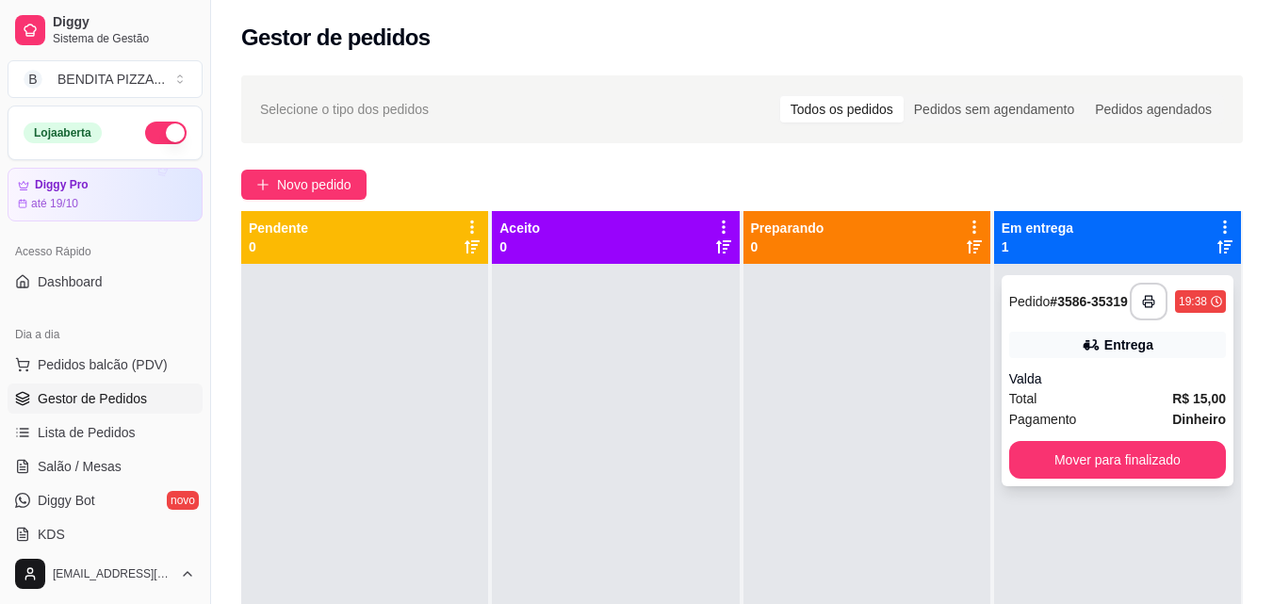
click at [1139, 458] on button "Mover para finalizado" at bounding box center [1117, 460] width 217 height 38
click at [1064, 459] on button "Mover para finalizado" at bounding box center [1117, 460] width 217 height 38
